Goal: Task Accomplishment & Management: Complete application form

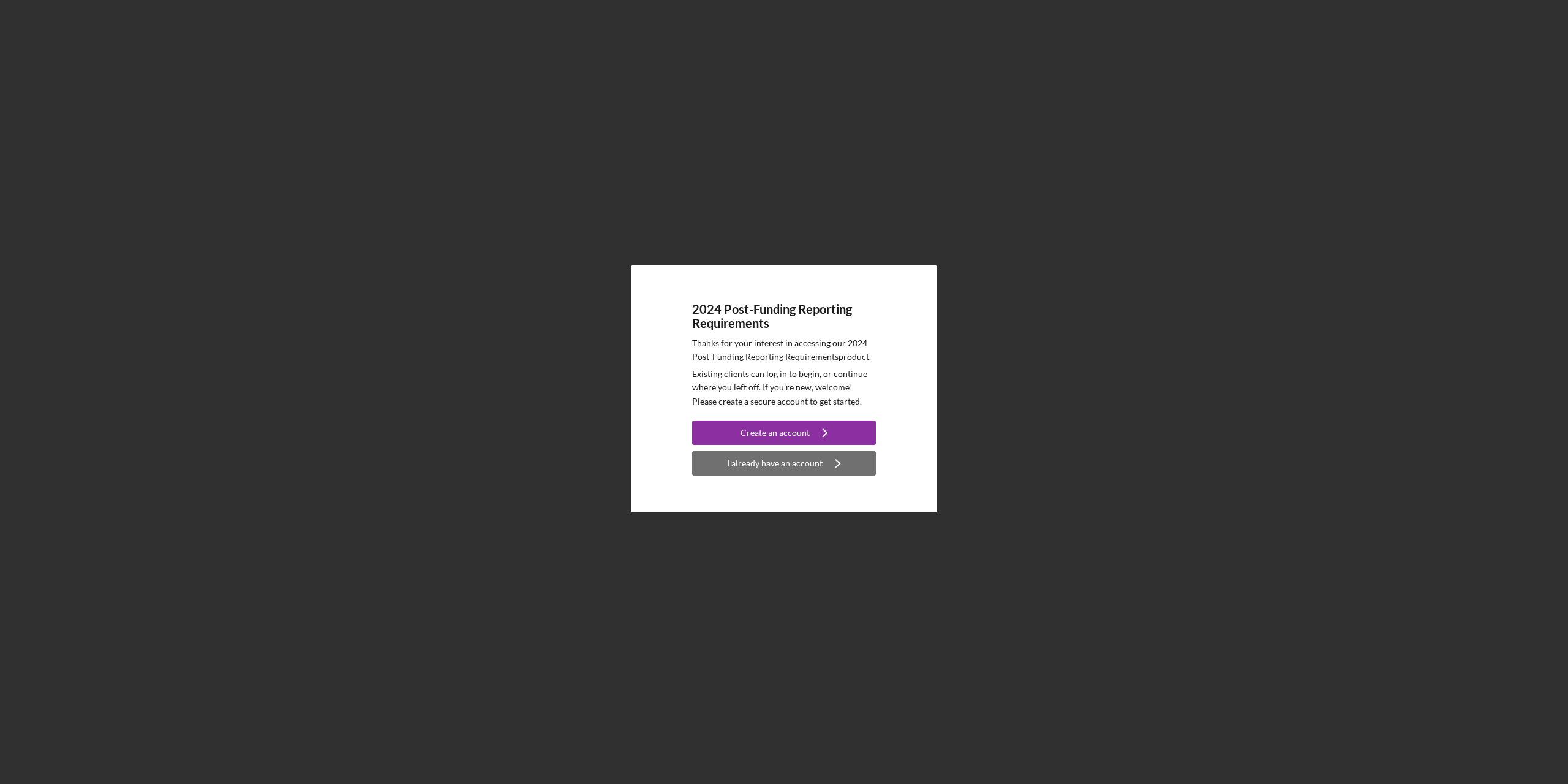
click at [780, 471] on div "I already have an account" at bounding box center [775, 463] width 96 height 24
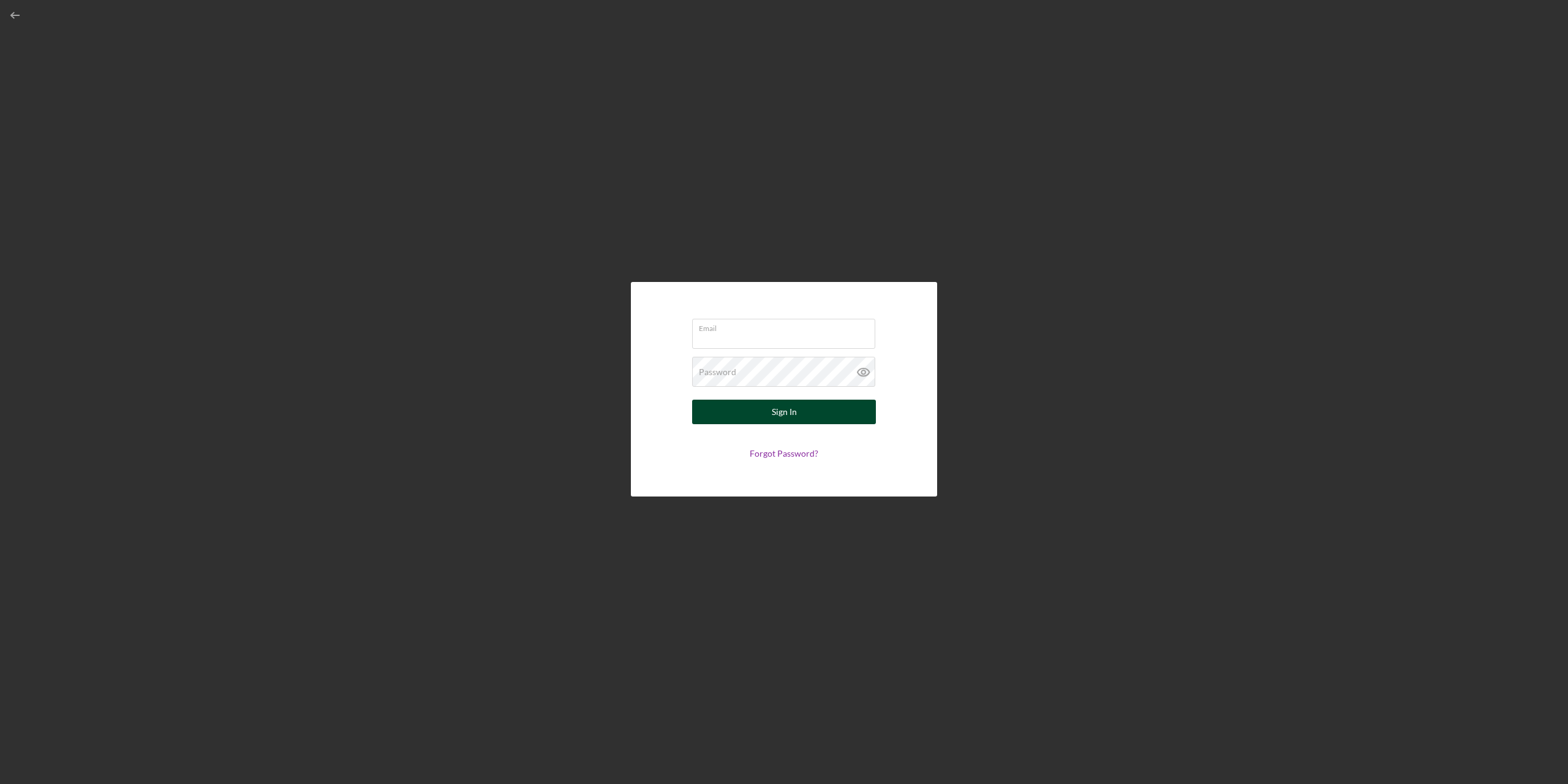
type input "[EMAIL_ADDRESS][DOMAIN_NAME]"
click at [775, 411] on div "Sign In" at bounding box center [784, 412] width 25 height 24
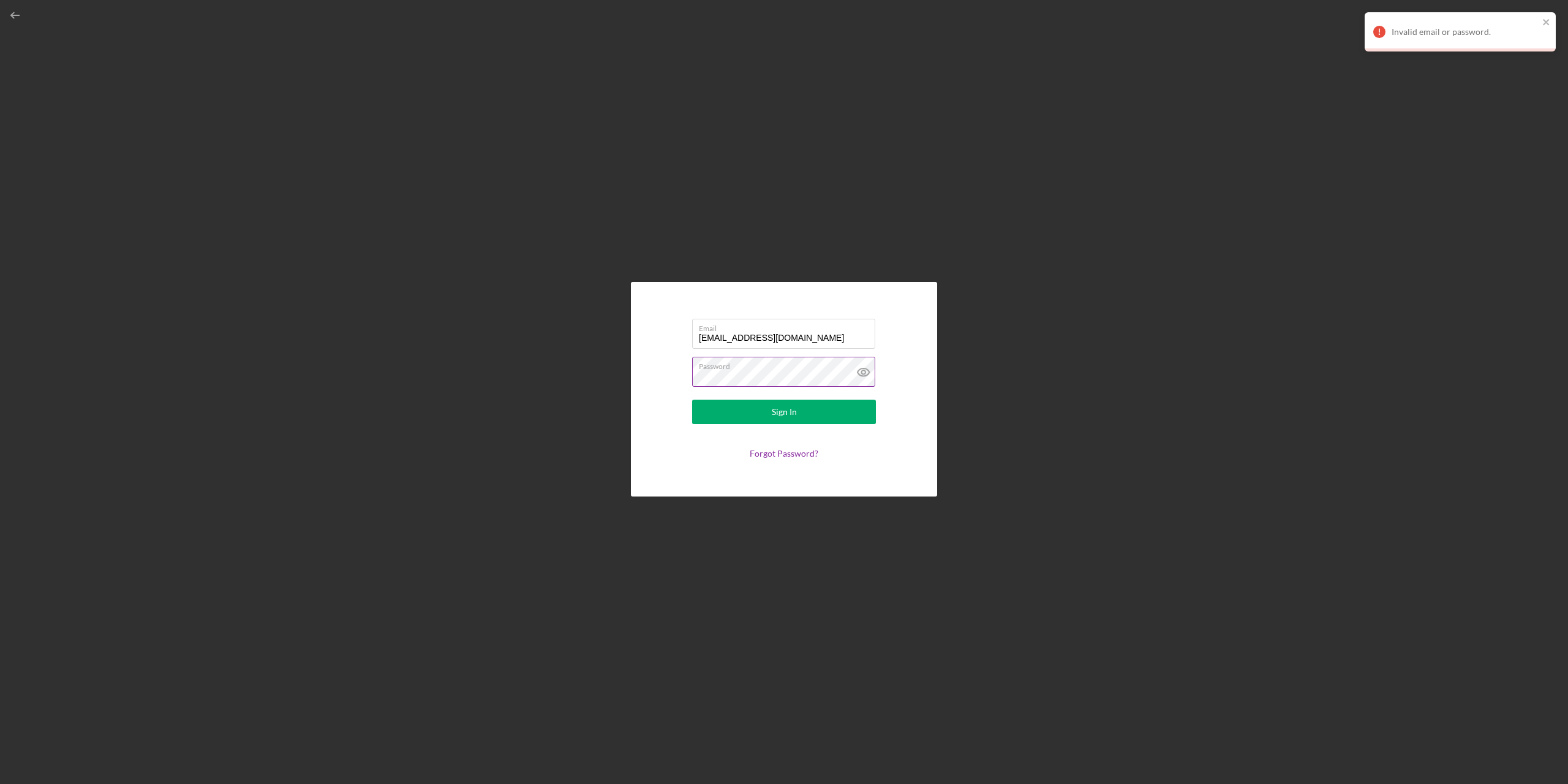
click at [862, 372] on icon at bounding box center [863, 372] width 31 height 31
click at [781, 408] on div "Sign In" at bounding box center [784, 412] width 25 height 24
click at [822, 334] on input "[EMAIL_ADDRESS][DOMAIN_NAME]" at bounding box center [784, 333] width 183 height 29
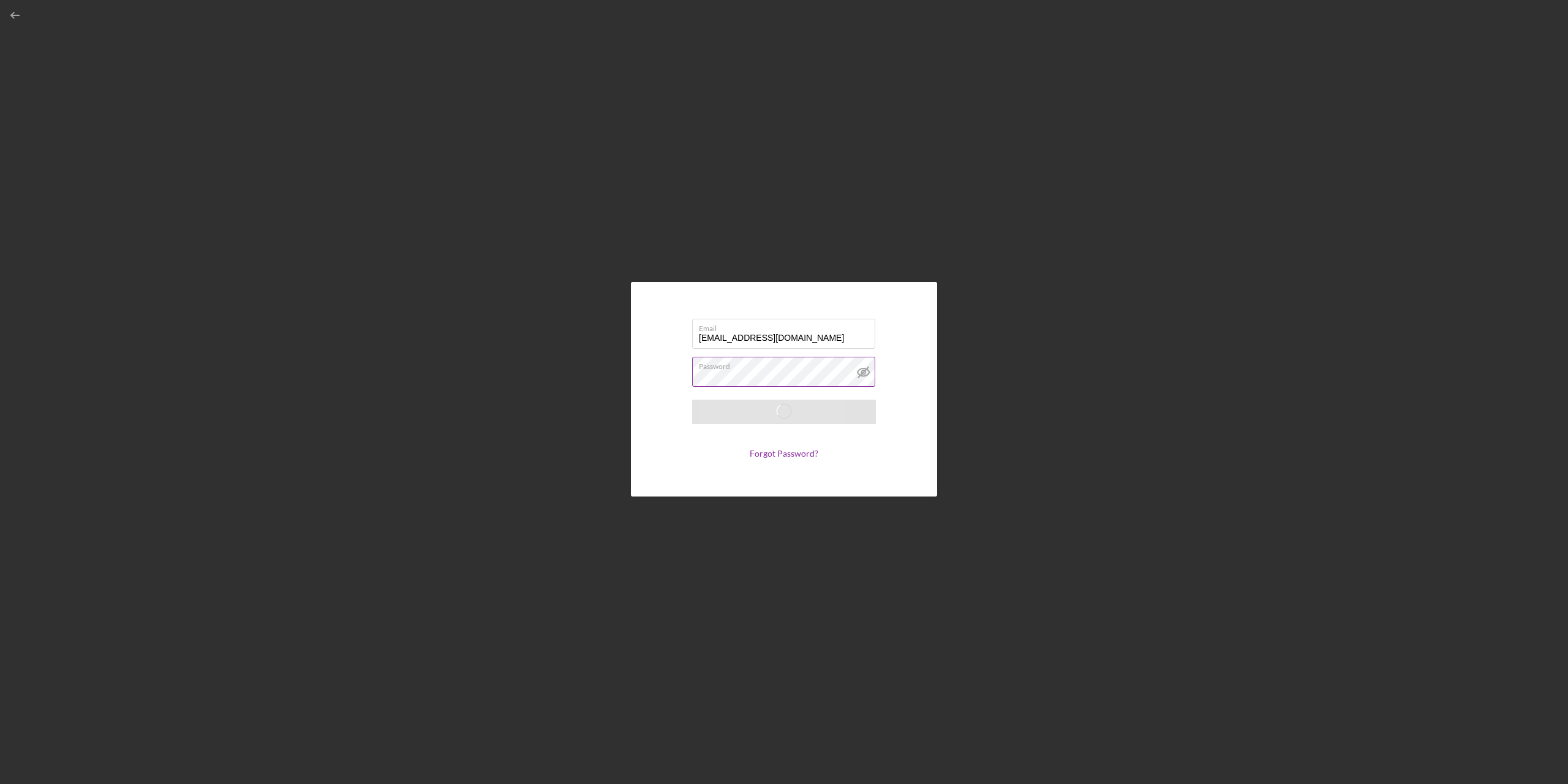
click at [924, 331] on div "Email [EMAIL_ADDRESS][DOMAIN_NAME] Password Saving Forgot Password?" at bounding box center [784, 389] width 306 height 215
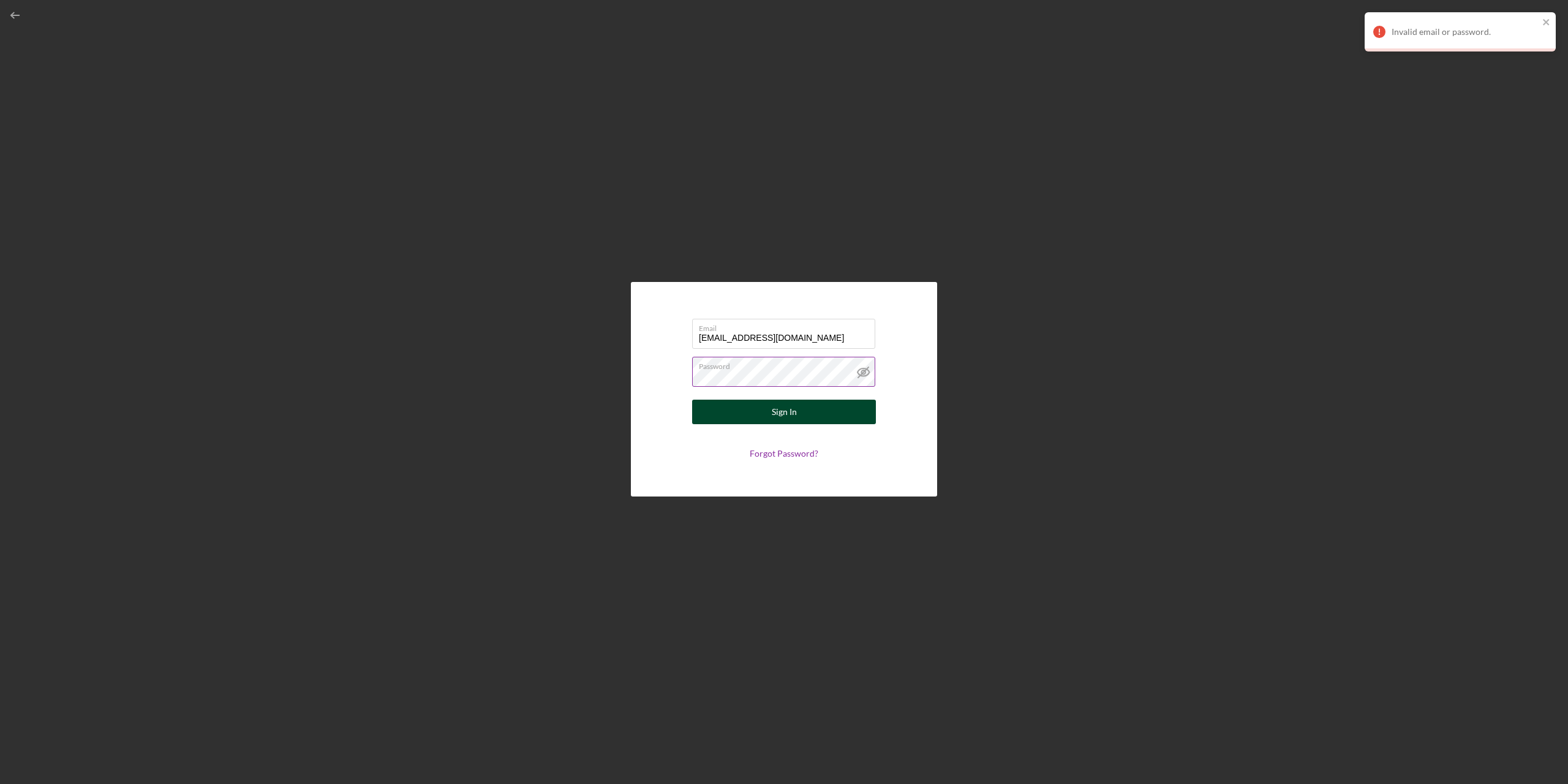
click at [781, 416] on div "Sign In" at bounding box center [784, 412] width 25 height 24
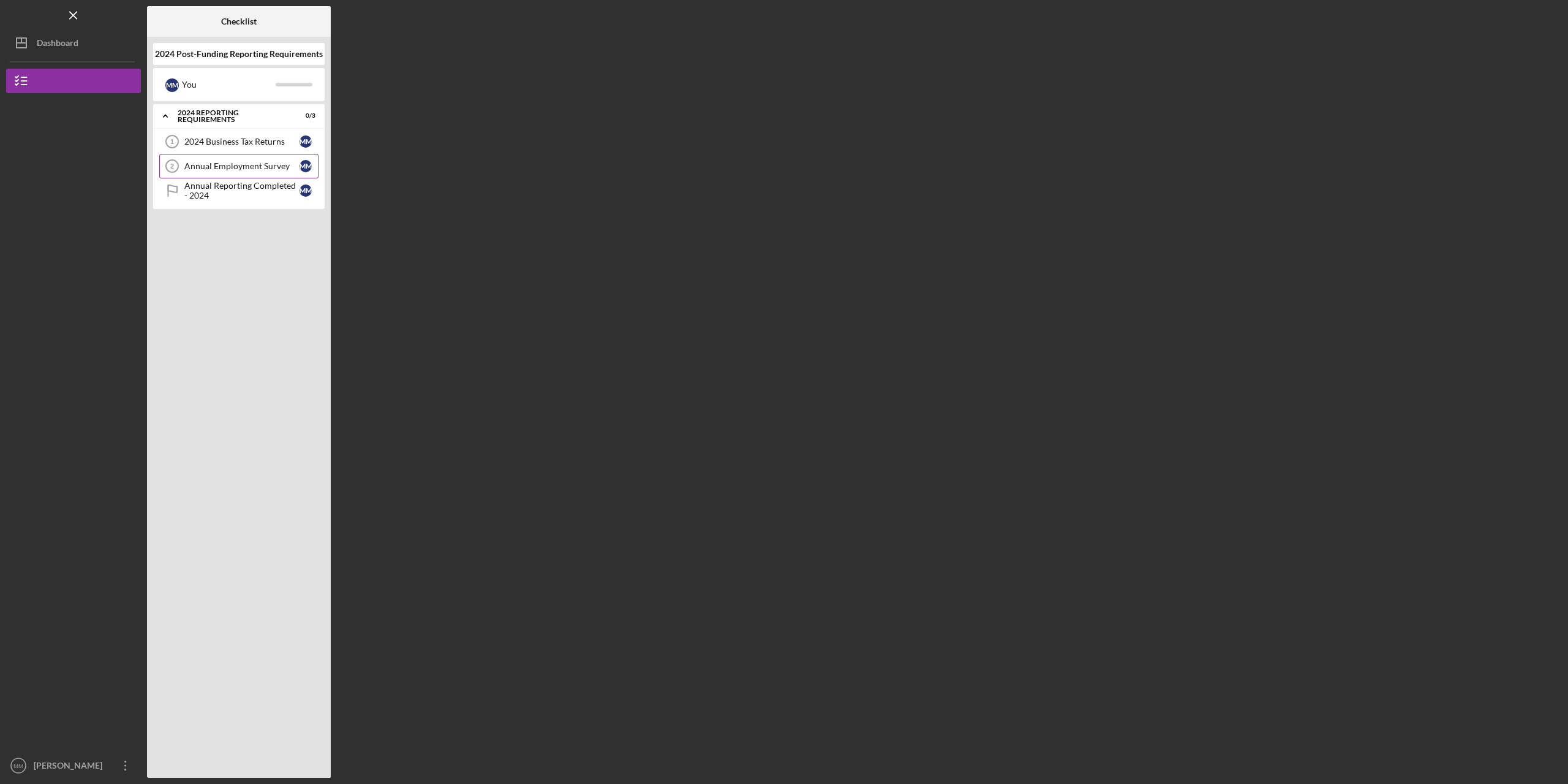
click at [232, 170] on div "Annual Employment Survey" at bounding box center [242, 166] width 115 height 10
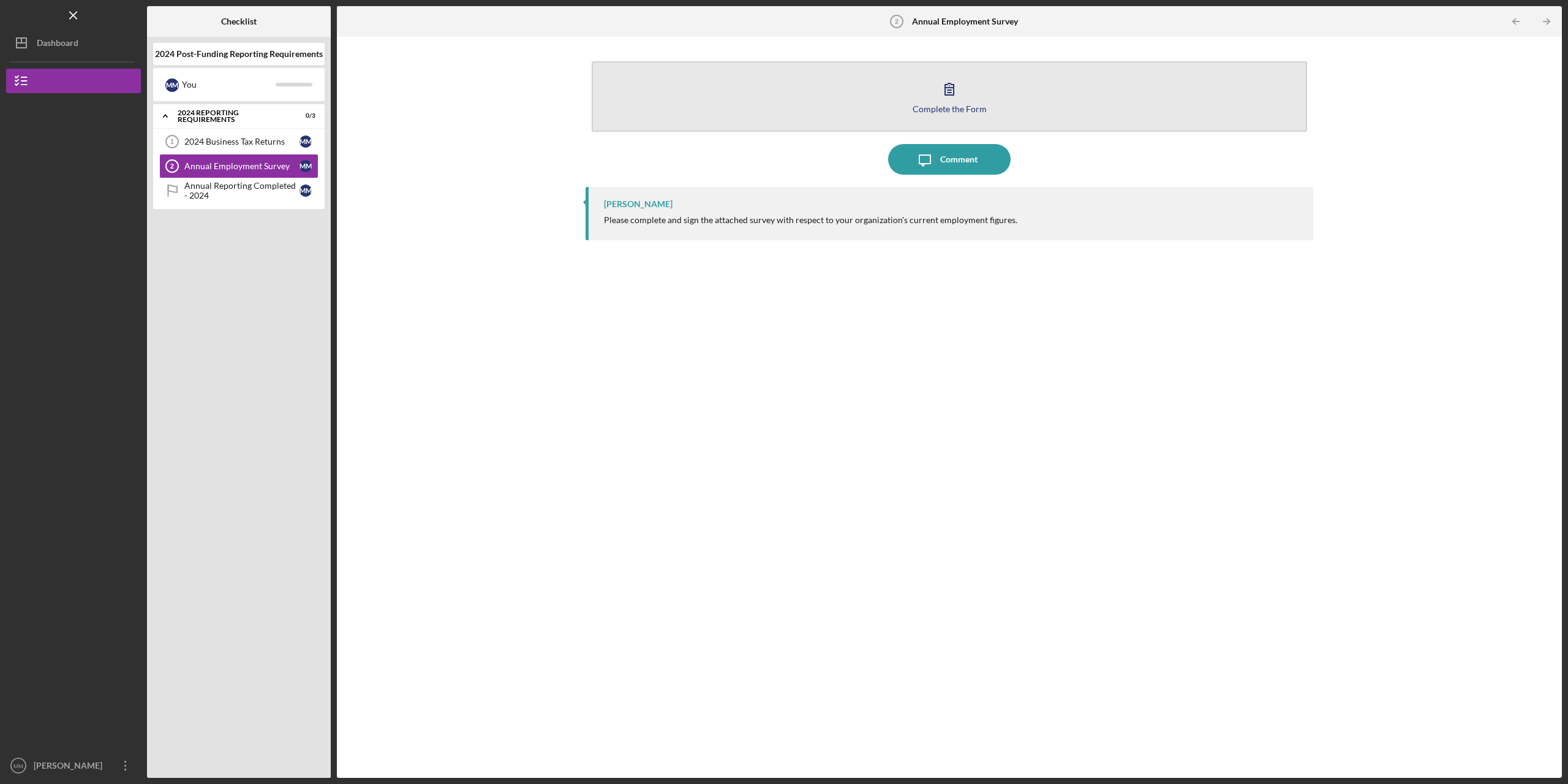
click at [955, 90] on icon "button" at bounding box center [949, 88] width 31 height 31
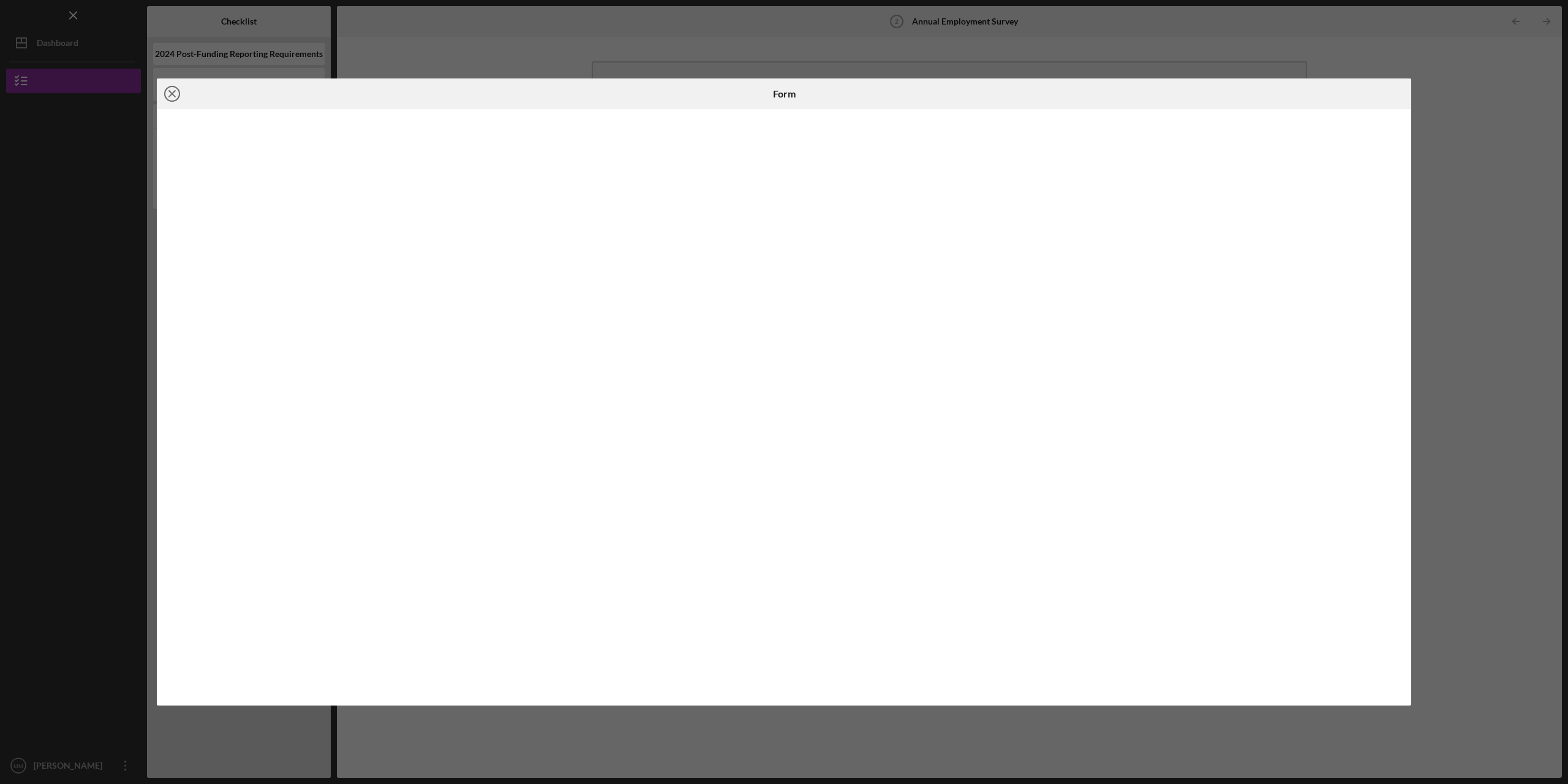
click at [177, 88] on circle at bounding box center [172, 94] width 15 height 15
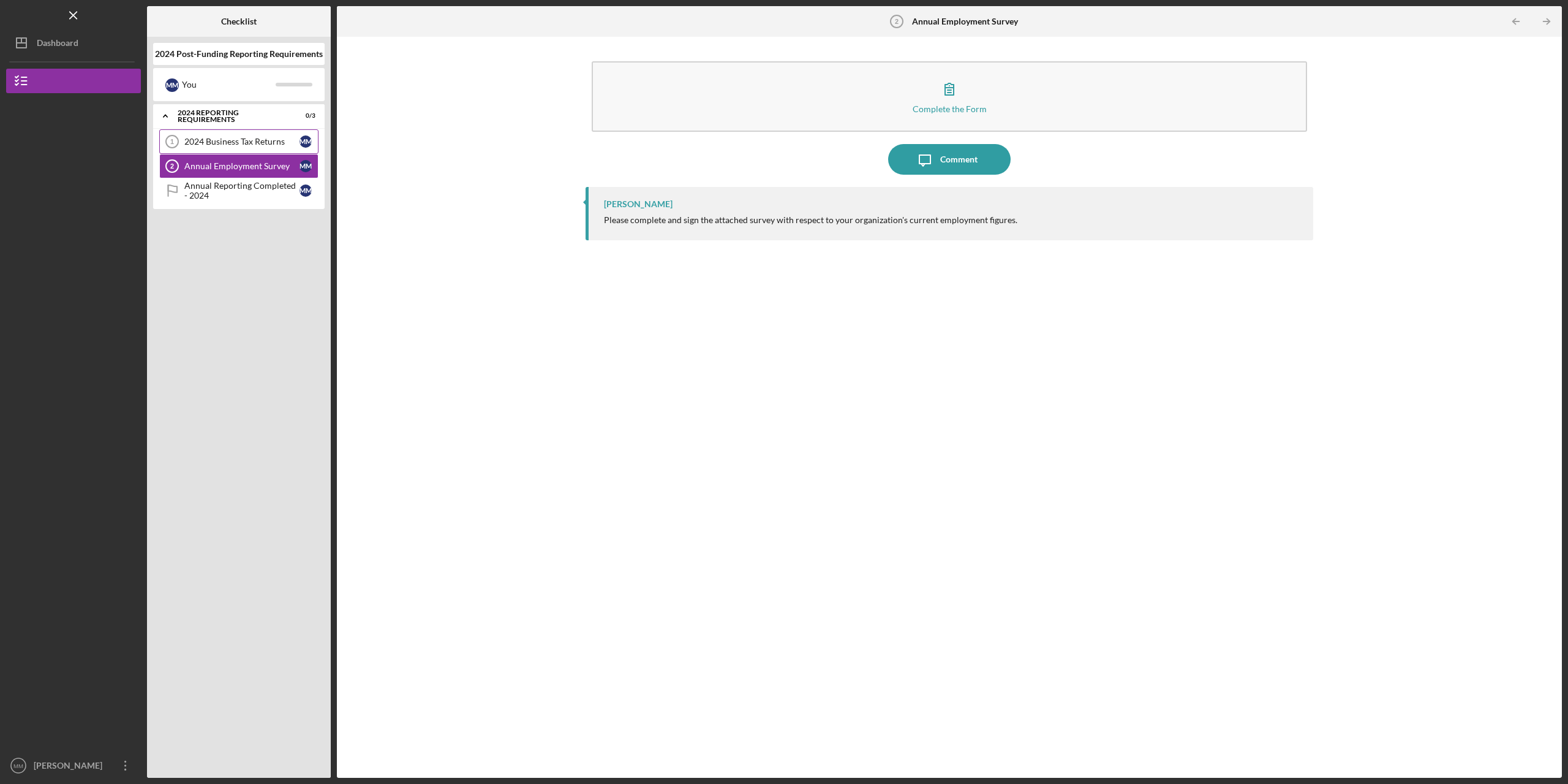
click at [251, 148] on link "2024 Business Tax Returns 1 2024 Business Tax Returns M M" at bounding box center [238, 141] width 159 height 24
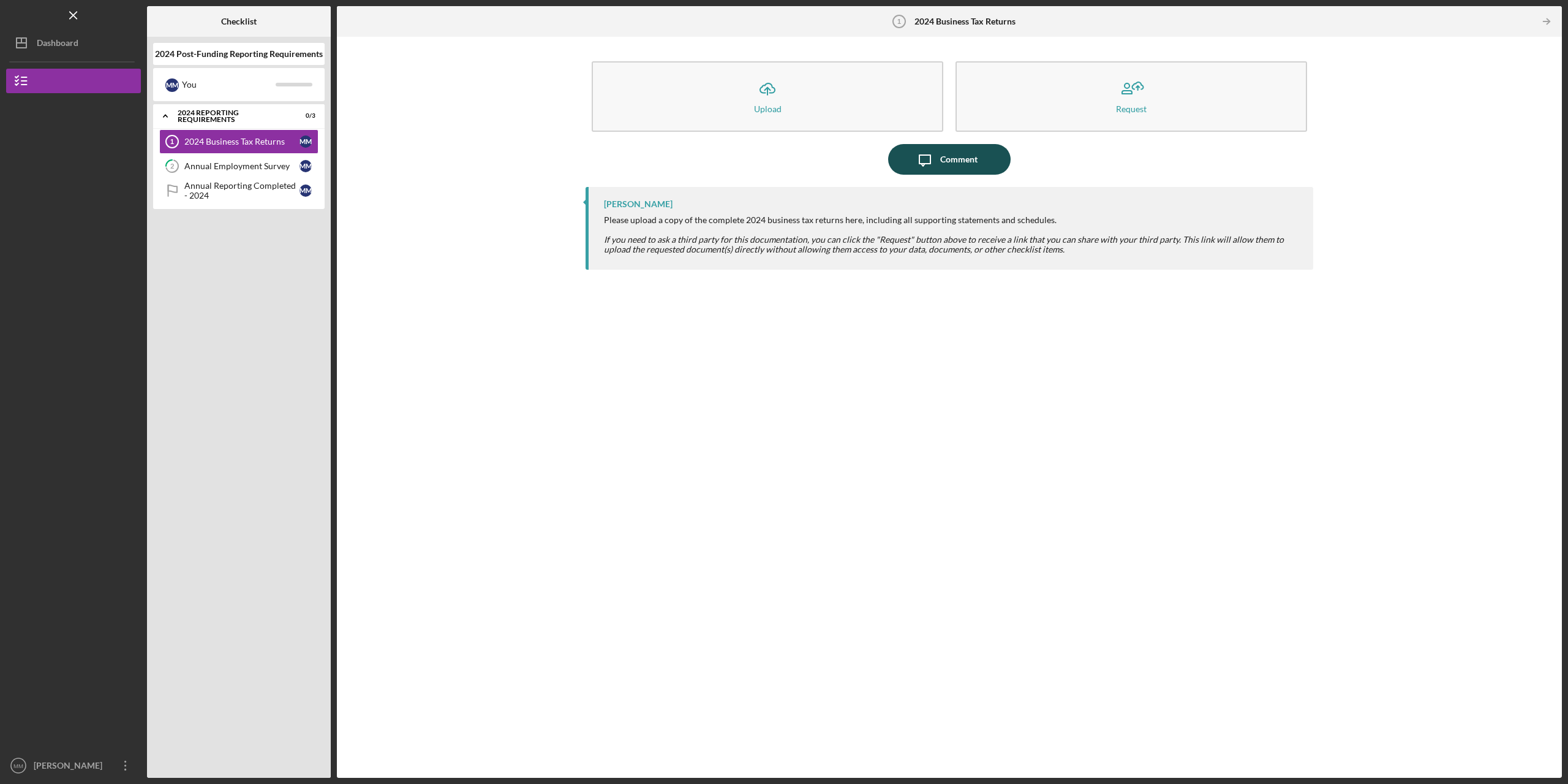
click at [960, 159] on div "Comment" at bounding box center [958, 159] width 37 height 31
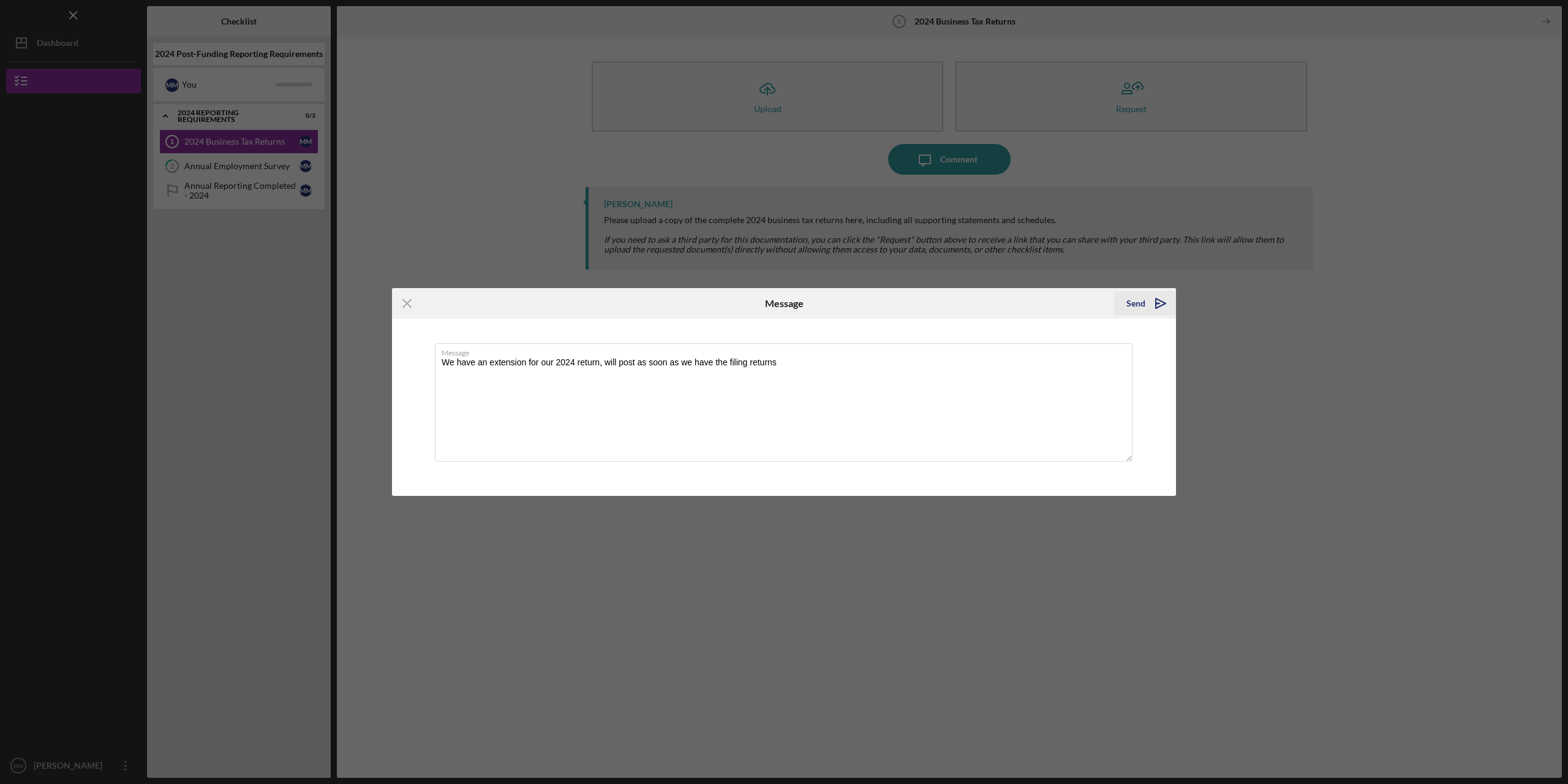
type textarea "We have an extension for our 2024 return, will post as soon as we have the fili…"
click at [1149, 301] on icon "Icon/icon-invite-send" at bounding box center [1161, 303] width 31 height 31
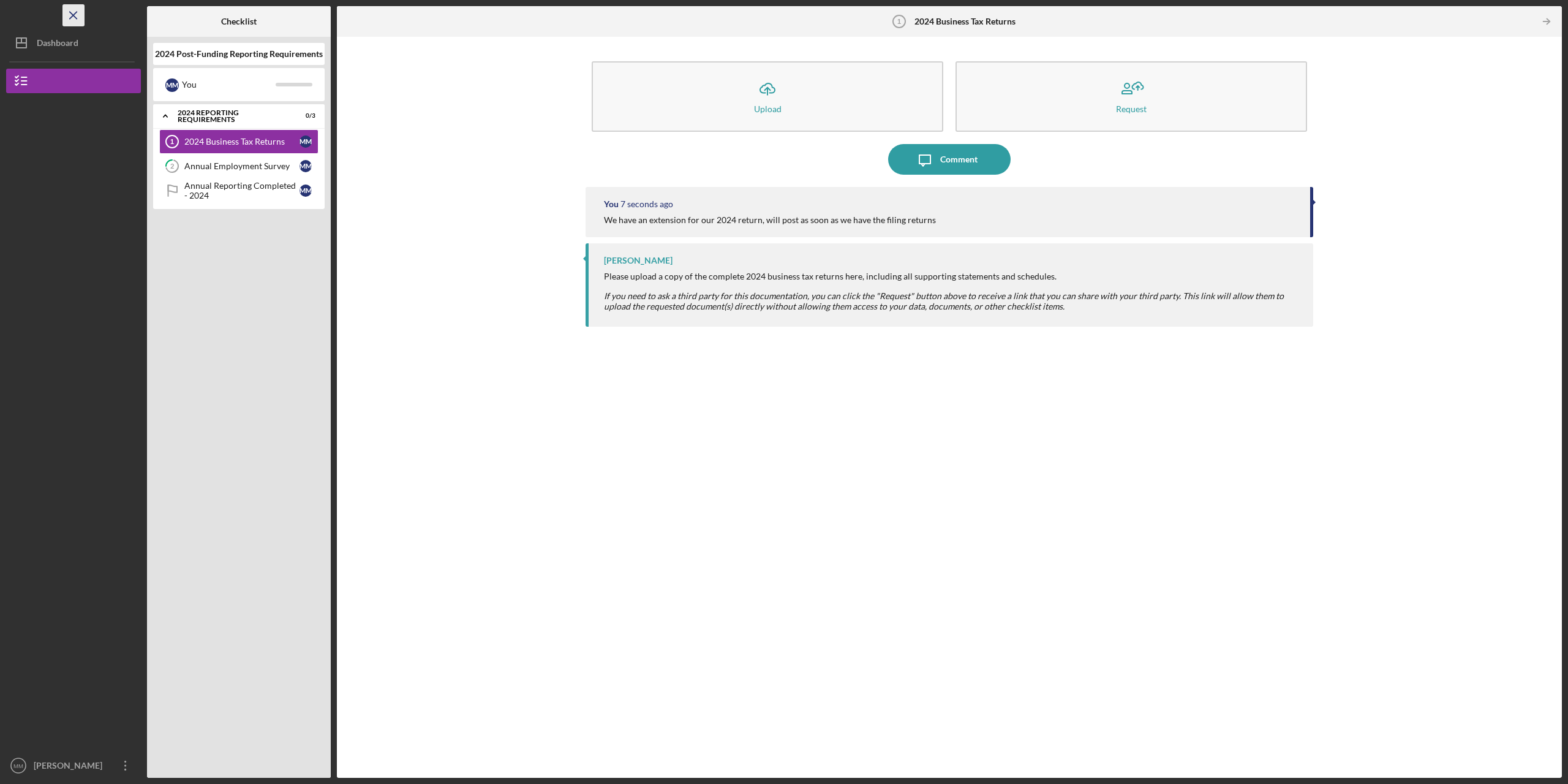
click at [79, 18] on icon "Icon/Menu Close" at bounding box center [73, 16] width 28 height 28
